Goal: Information Seeking & Learning: Find specific fact

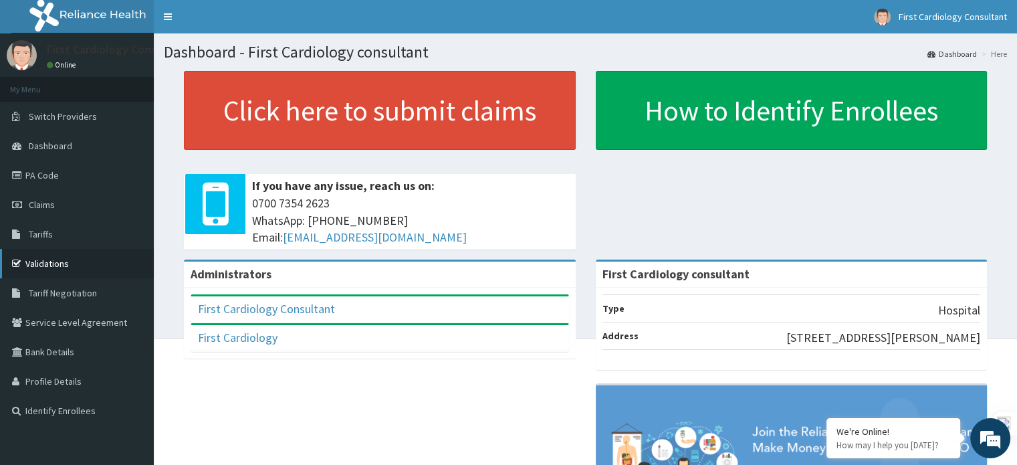
click at [47, 259] on link "Validations" at bounding box center [77, 263] width 154 height 29
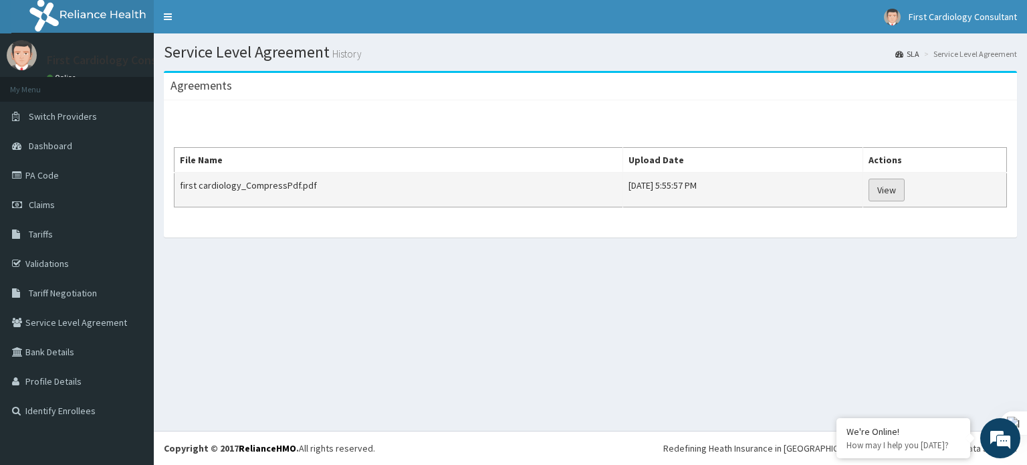
click at [904, 186] on link "View" at bounding box center [886, 189] width 36 height 23
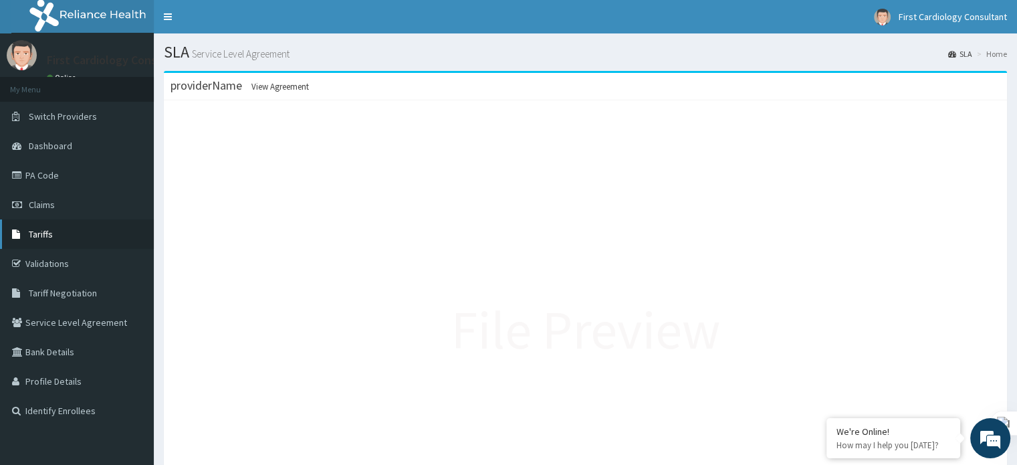
click at [70, 232] on link "Tariffs" at bounding box center [77, 233] width 154 height 29
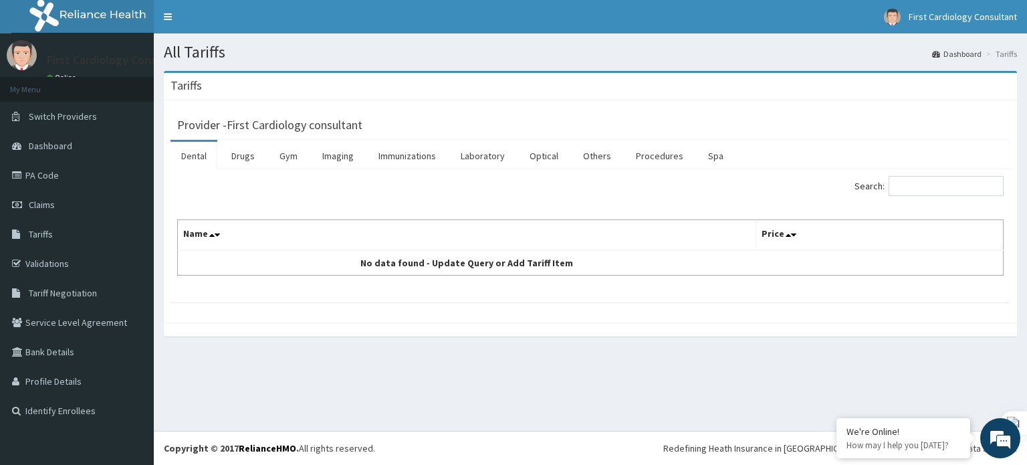
click at [376, 182] on div "Search:" at bounding box center [590, 187] width 846 height 23
click at [932, 192] on input "Search:" at bounding box center [945, 186] width 115 height 20
click at [595, 160] on link "Others" at bounding box center [596, 156] width 49 height 28
click at [906, 183] on input "Search:" at bounding box center [945, 186] width 115 height 20
type input "cardiology"
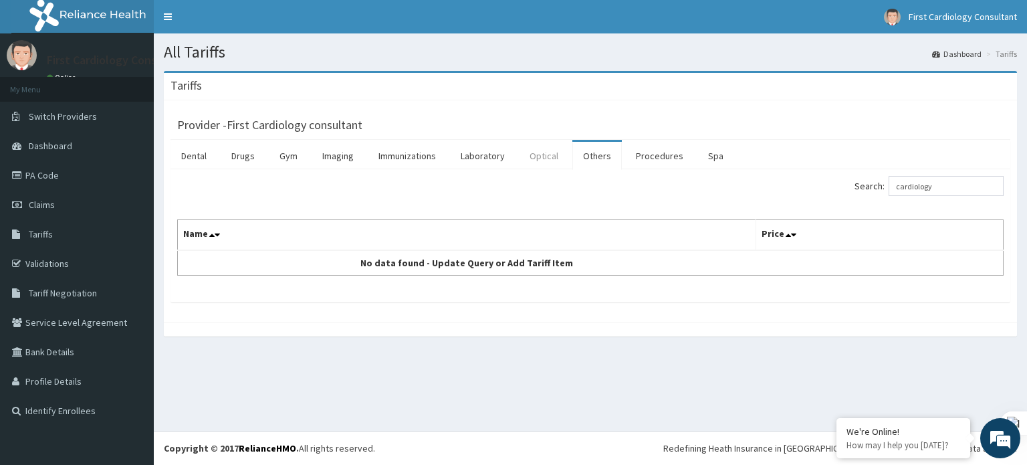
click at [545, 158] on link "Optical" at bounding box center [544, 156] width 50 height 28
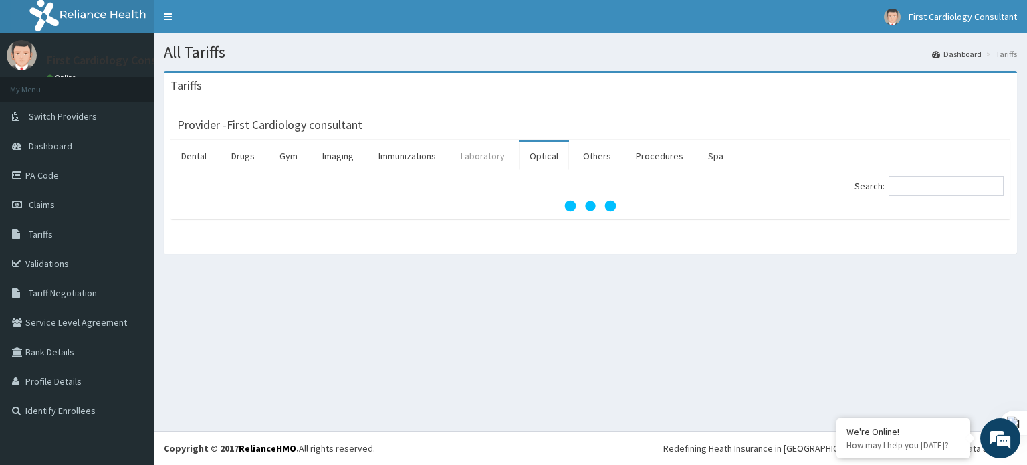
click at [480, 161] on link "Laboratory" at bounding box center [482, 156] width 65 height 28
click at [233, 156] on link "Drugs" at bounding box center [243, 156] width 45 height 28
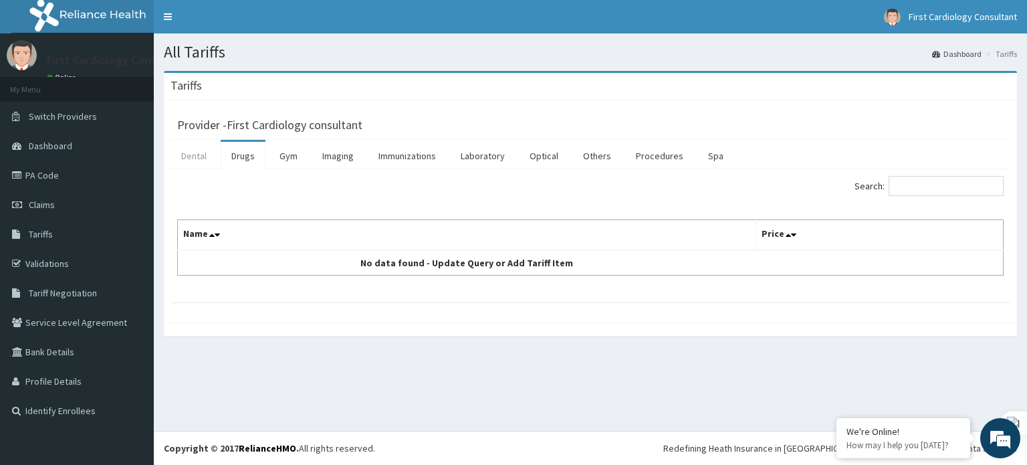
click at [197, 156] on link "Dental" at bounding box center [193, 156] width 47 height 28
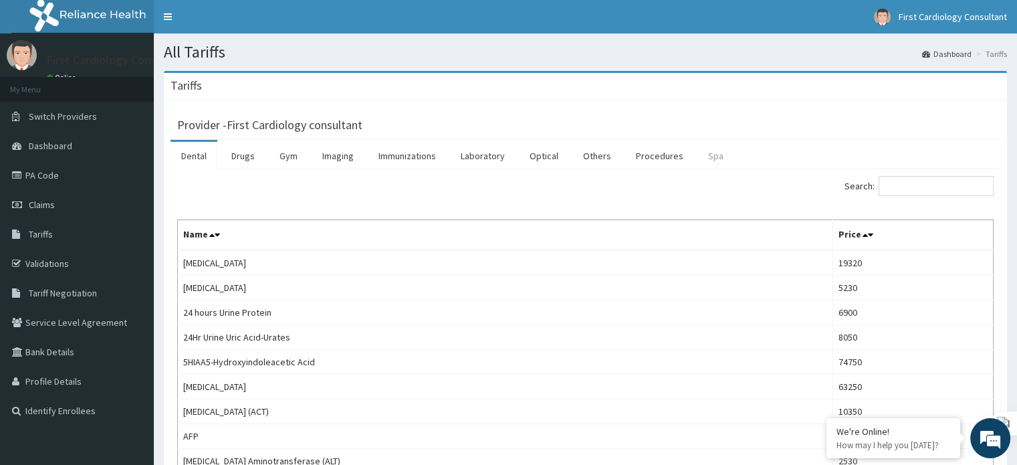
click at [698, 152] on link "Spa" at bounding box center [715, 156] width 37 height 28
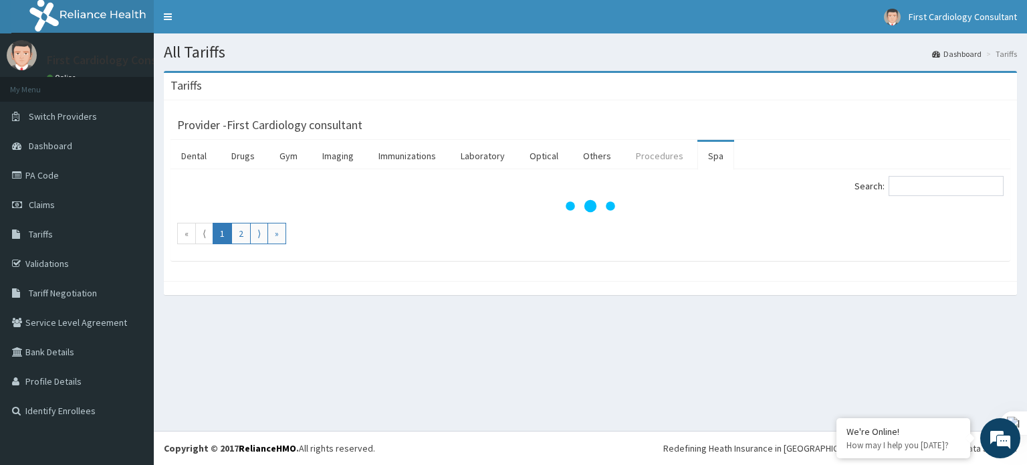
click at [648, 155] on link "Procedures" at bounding box center [659, 156] width 69 height 28
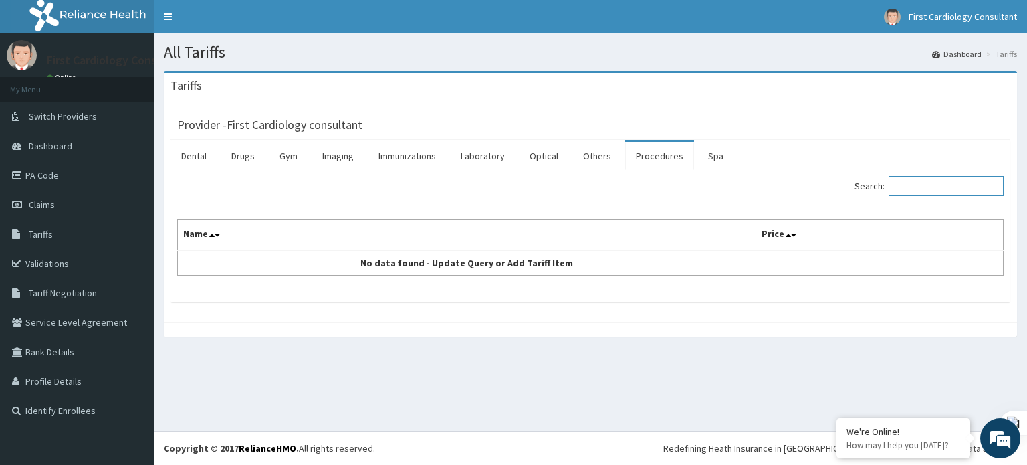
click at [927, 181] on input "Search:" at bounding box center [945, 186] width 115 height 20
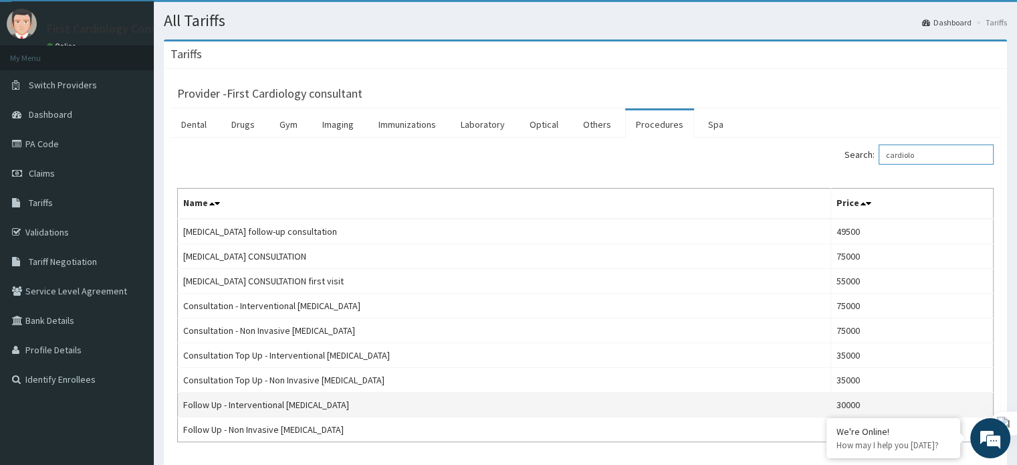
scroll to position [125, 0]
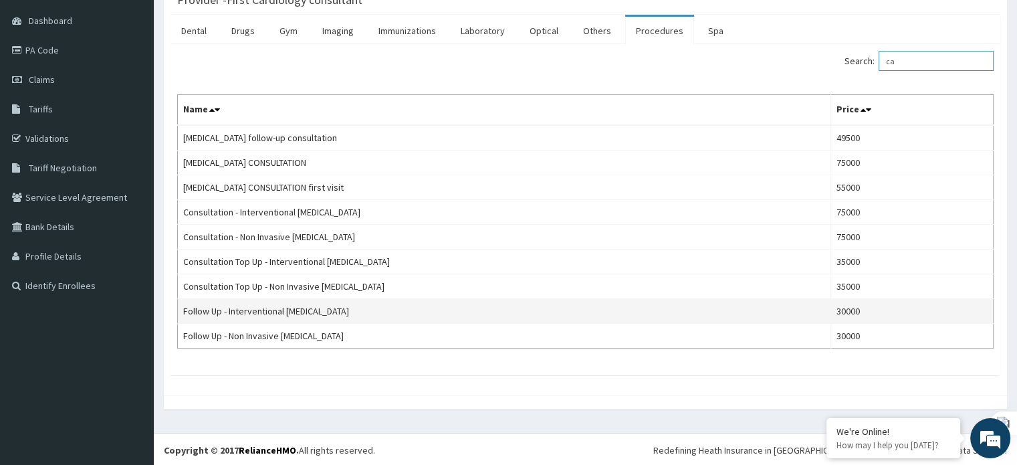
type input "c"
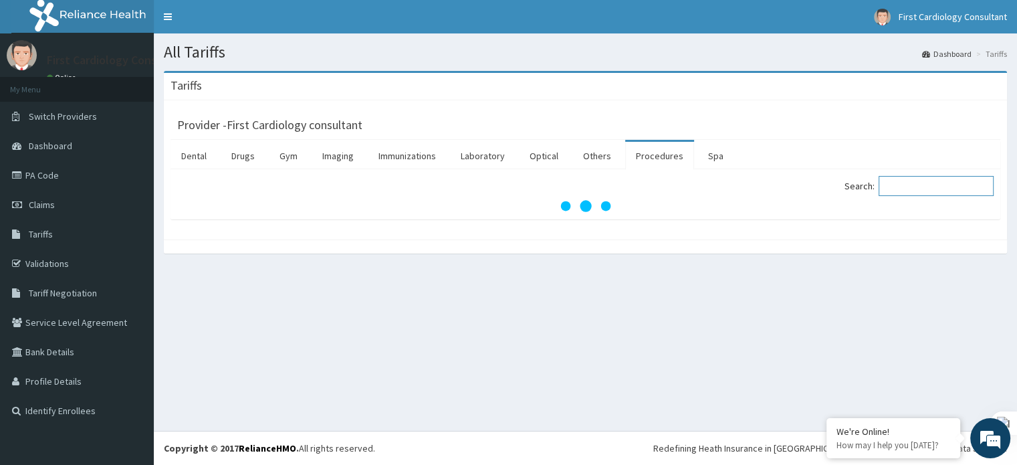
scroll to position [0, 0]
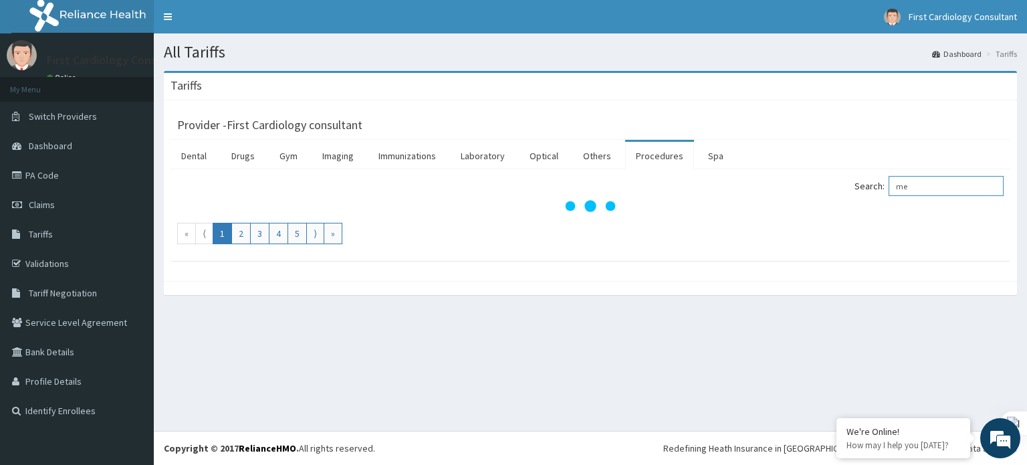
type input "m"
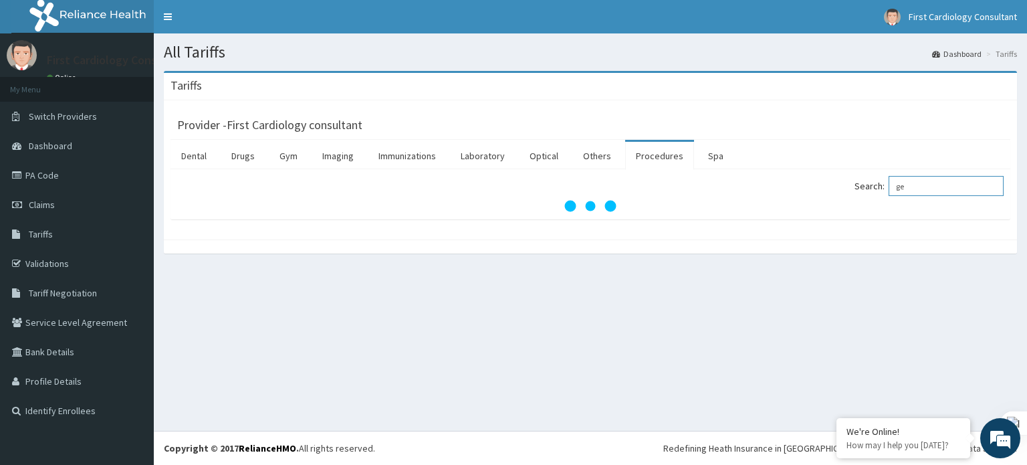
type input "g"
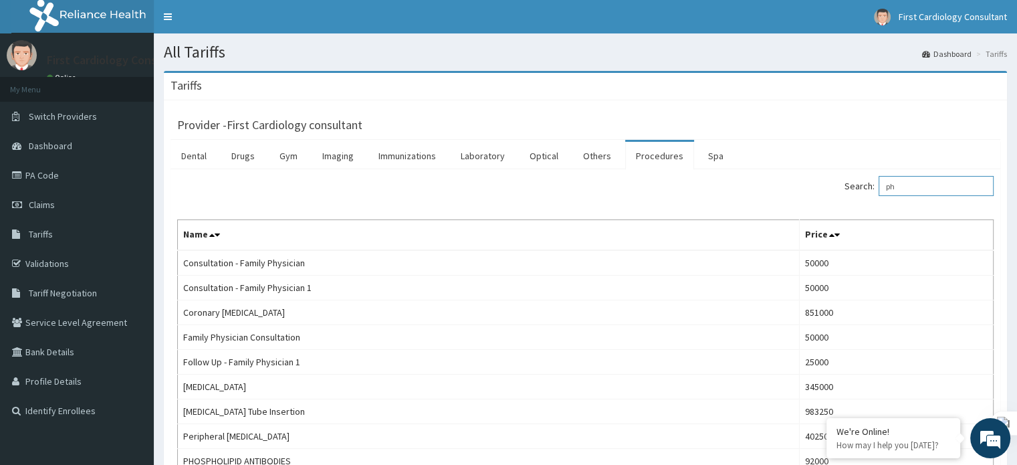
type input "p"
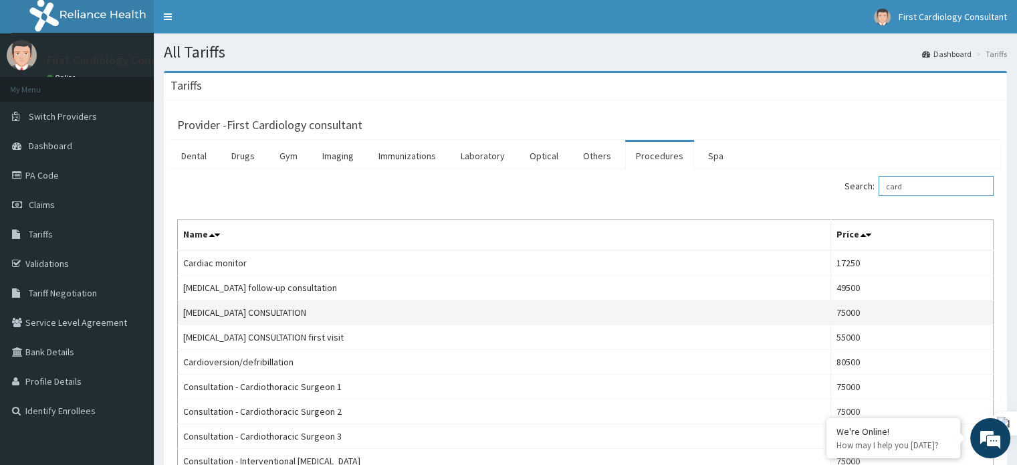
type input "card"
click at [401, 313] on td "[MEDICAL_DATA] CONSULTATION" at bounding box center [504, 312] width 653 height 25
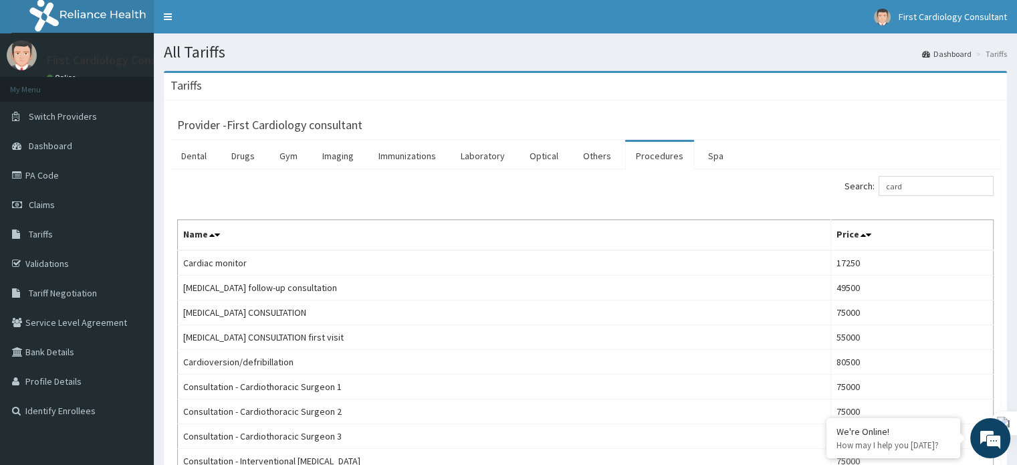
click at [446, 189] on div "Search: card" at bounding box center [585, 187] width 836 height 23
click at [56, 172] on link "PA Code" at bounding box center [77, 174] width 154 height 29
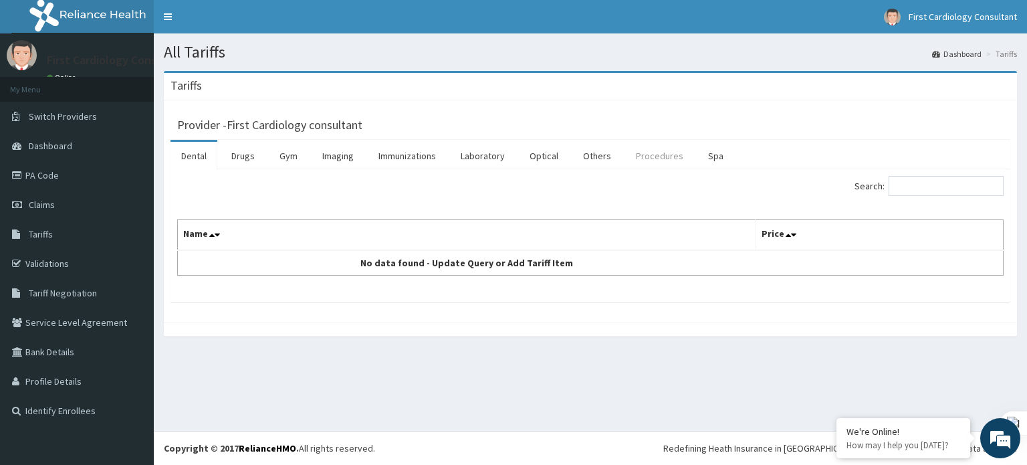
click at [652, 151] on link "Procedures" at bounding box center [659, 156] width 69 height 28
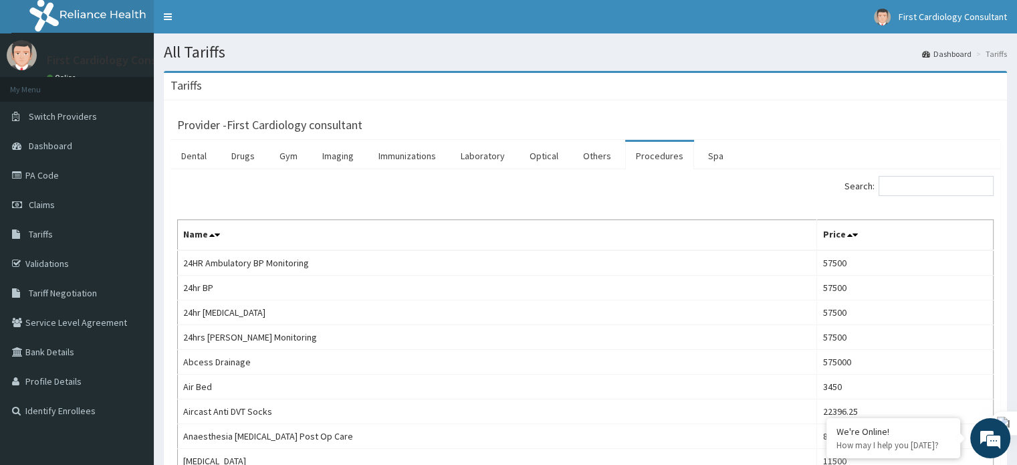
click at [653, 157] on link "Procedures" at bounding box center [659, 156] width 69 height 28
click at [908, 188] on input "Search:" at bounding box center [935, 186] width 115 height 20
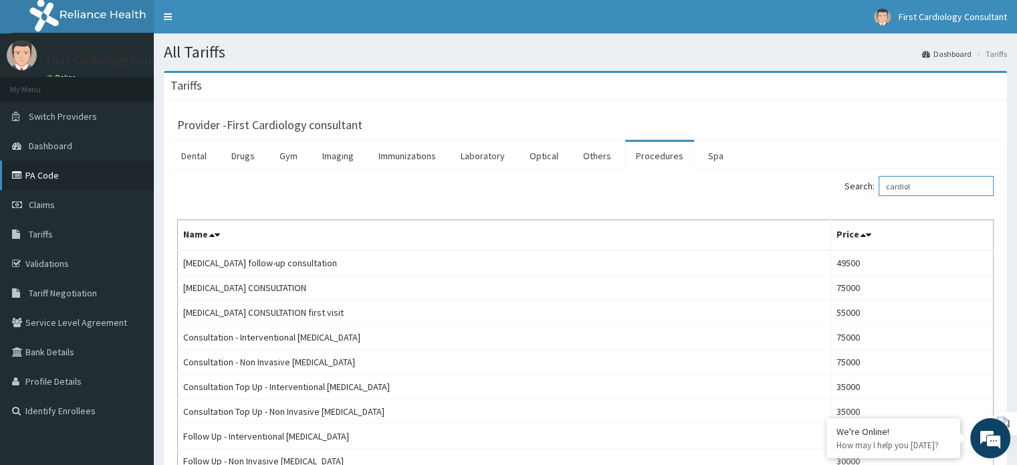
type input "cardiol"
click at [65, 176] on link "PA Code" at bounding box center [77, 174] width 154 height 29
